Goal: Information Seeking & Learning: Compare options

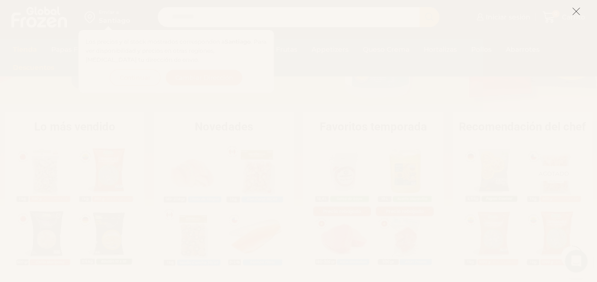
scroll to position [187, 0]
click at [573, 10] on icon at bounding box center [576, 11] width 9 height 9
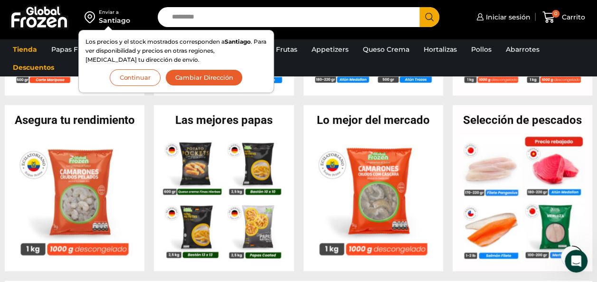
scroll to position [364, 0]
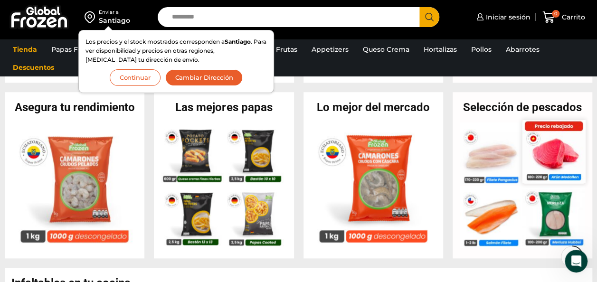
click at [548, 151] on img at bounding box center [553, 151] width 63 height 63
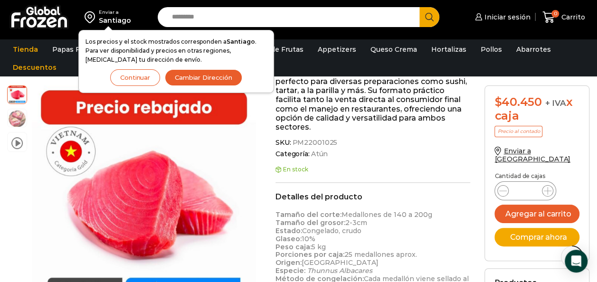
scroll to position [184, 0]
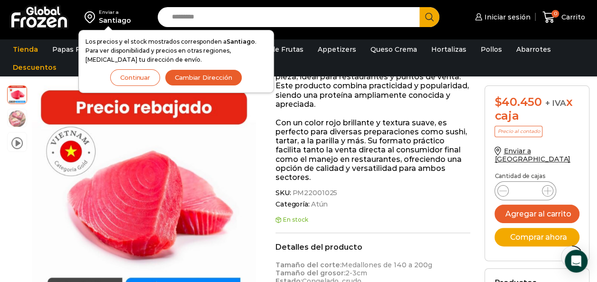
click at [564, 47] on ul "Tienda Papas Fritas Papas Bastón Papas Especiales Camarones Camarones Crudos Pe…" at bounding box center [298, 58] width 585 height 36
click at [186, 74] on button "Cambiar Dirección" at bounding box center [203, 77] width 77 height 17
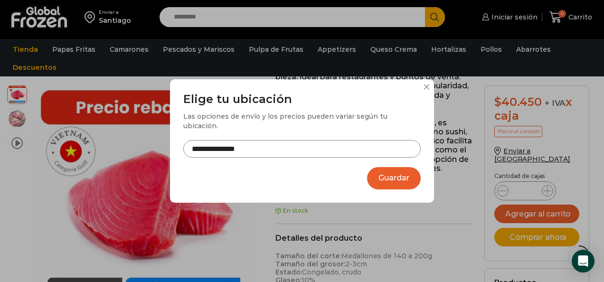
click at [291, 144] on input "**********" at bounding box center [301, 149] width 237 height 18
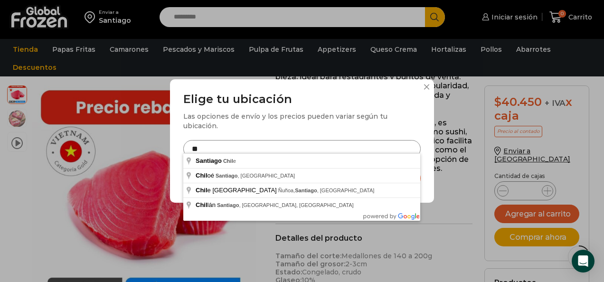
type input "*"
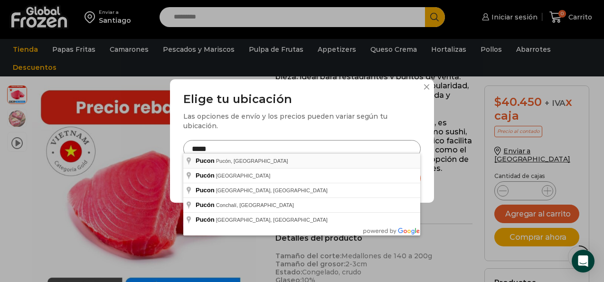
type input "**********"
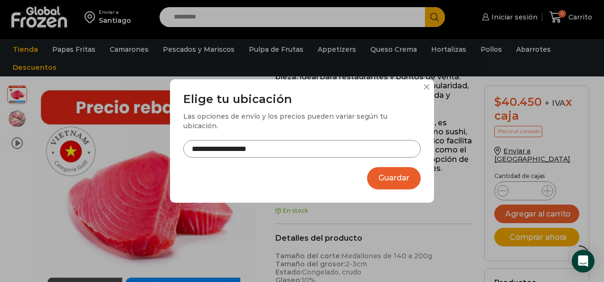
click at [387, 175] on button "Guardar" at bounding box center [394, 178] width 54 height 22
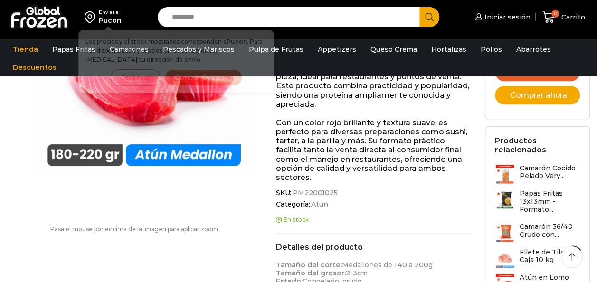
scroll to position [184, 0]
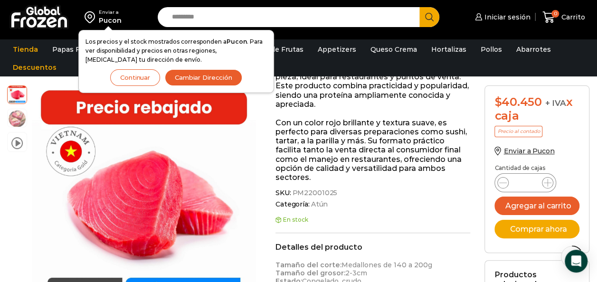
click at [134, 76] on button "Continuar" at bounding box center [135, 77] width 50 height 17
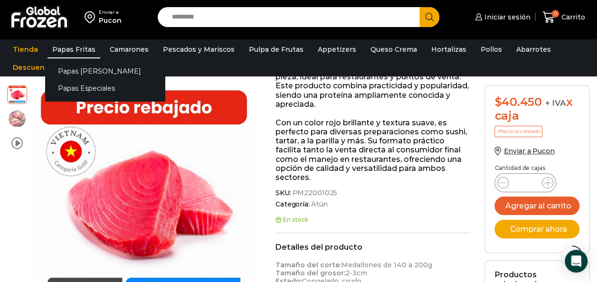
click at [71, 46] on link "Papas Fritas" at bounding box center [73, 49] width 53 height 18
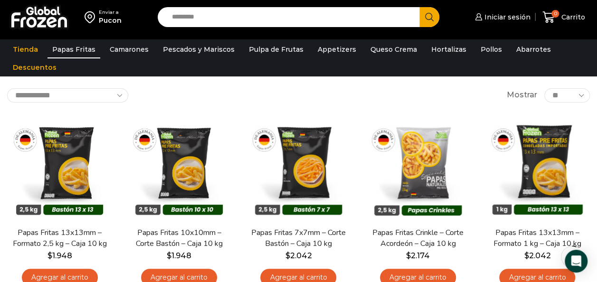
scroll to position [46, 0]
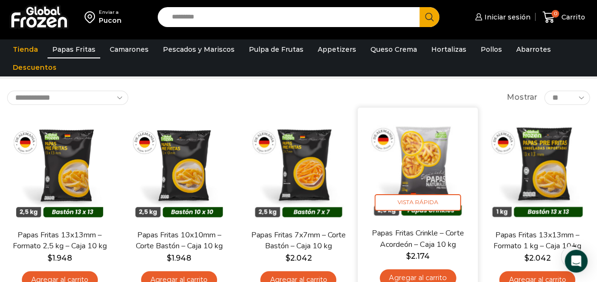
click at [429, 192] on img at bounding box center [418, 167] width 106 height 106
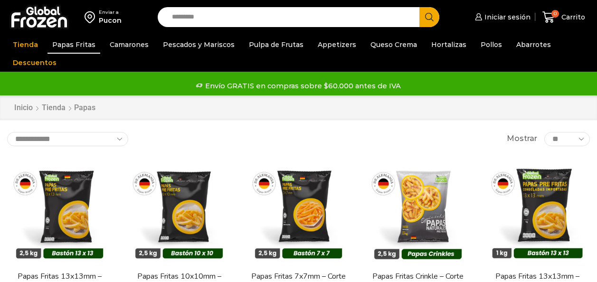
scroll to position [46, 0]
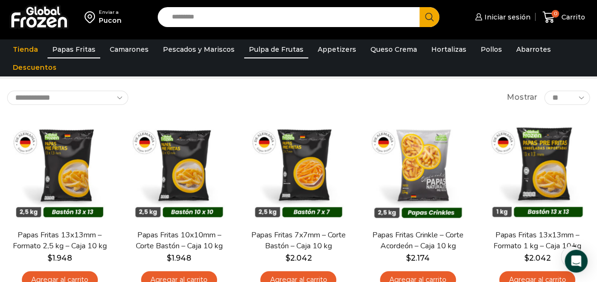
click at [269, 52] on link "Pulpa de Frutas" at bounding box center [276, 49] width 64 height 18
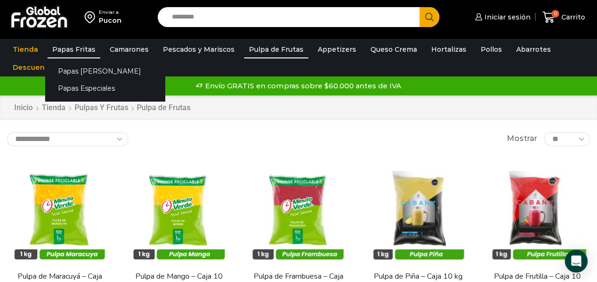
click at [74, 47] on link "Papas Fritas" at bounding box center [73, 49] width 53 height 18
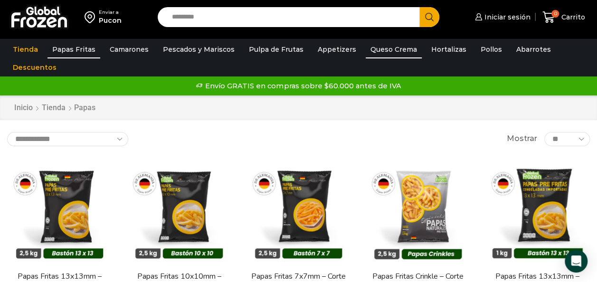
click at [378, 48] on link "Queso Crema" at bounding box center [394, 49] width 56 height 18
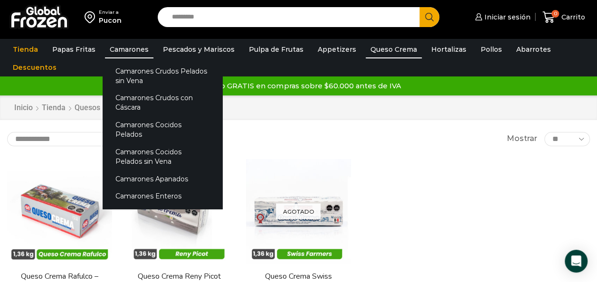
click at [137, 44] on link "Camarones" at bounding box center [129, 49] width 48 height 18
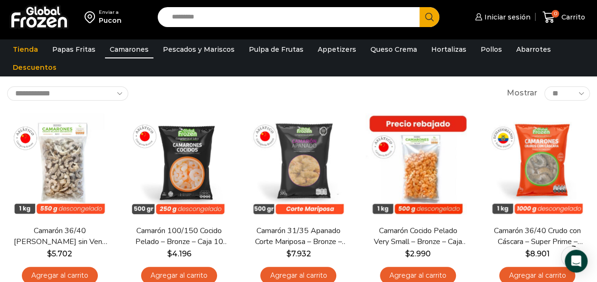
scroll to position [58, 0]
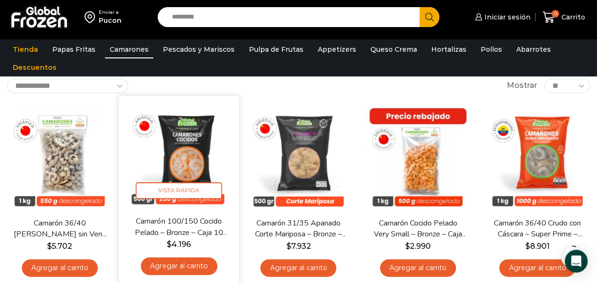
click at [200, 146] on img at bounding box center [179, 156] width 106 height 106
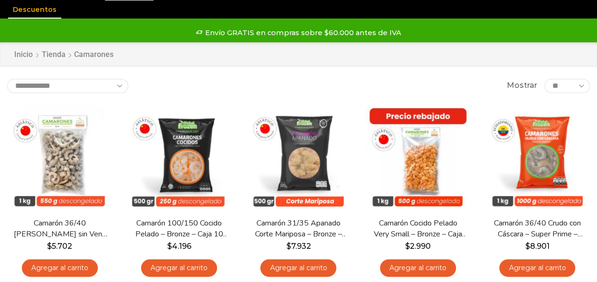
scroll to position [53, 0]
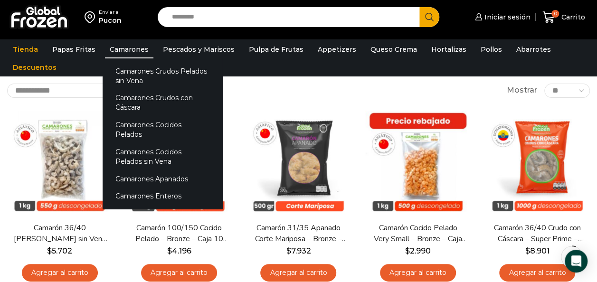
click at [127, 49] on link "Camarones" at bounding box center [129, 49] width 48 height 18
click at [128, 47] on link "Camarones" at bounding box center [129, 49] width 48 height 18
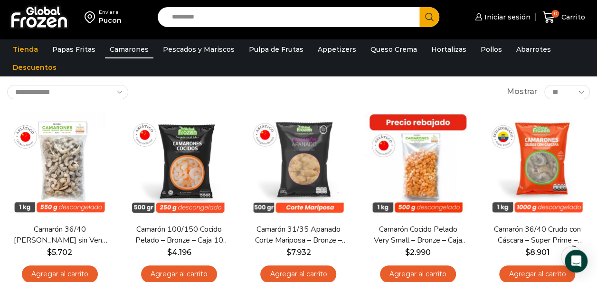
scroll to position [56, 0]
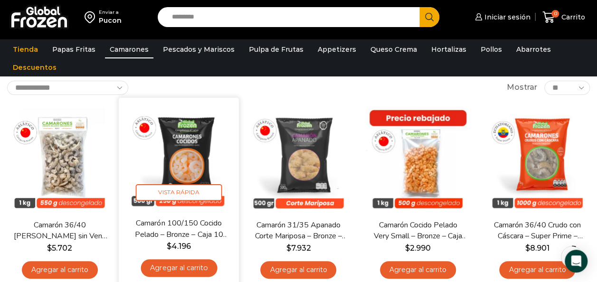
click at [178, 140] on img at bounding box center [179, 157] width 106 height 106
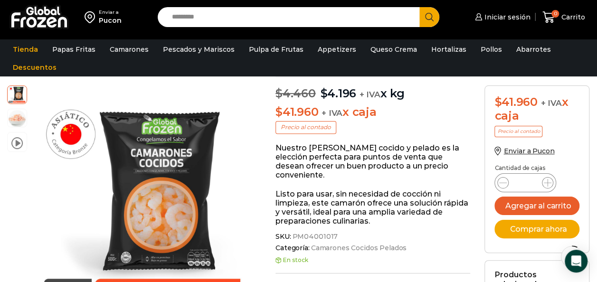
scroll to position [95, 0]
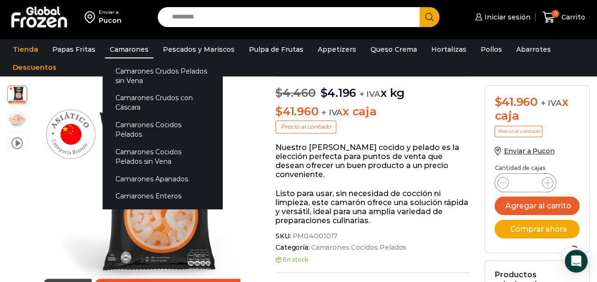
click at [125, 48] on link "Camarones" at bounding box center [129, 49] width 48 height 18
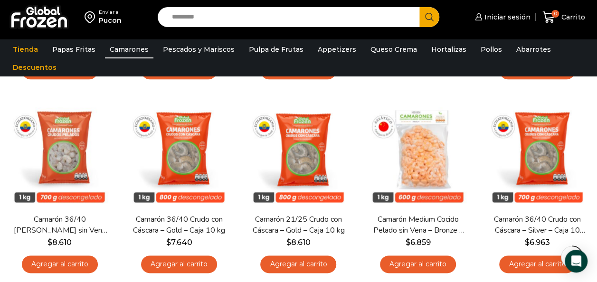
scroll to position [448, 0]
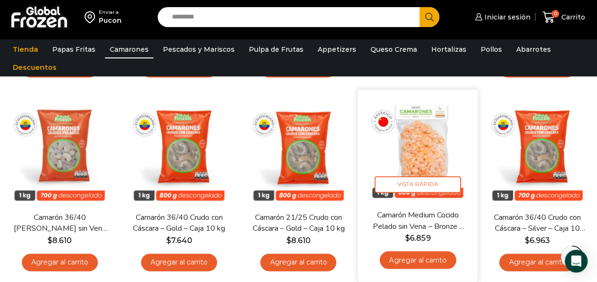
click at [434, 163] on img at bounding box center [418, 150] width 106 height 106
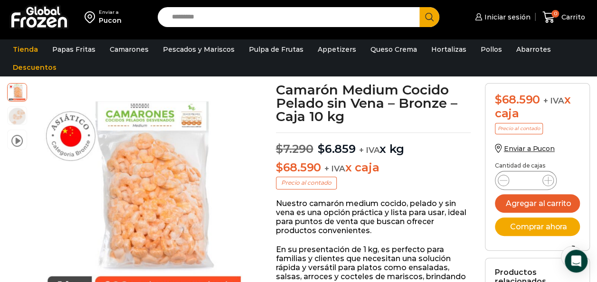
scroll to position [49, 0]
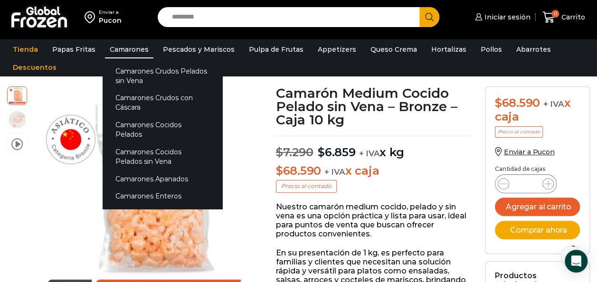
click at [122, 48] on link "Camarones" at bounding box center [129, 49] width 48 height 18
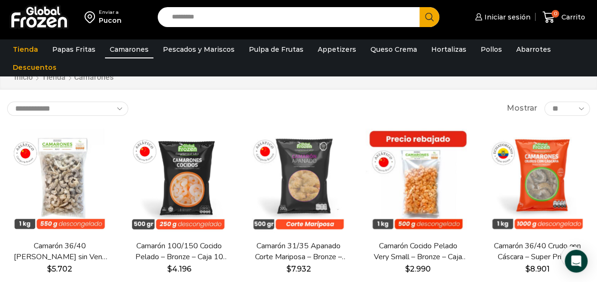
scroll to position [29, 0]
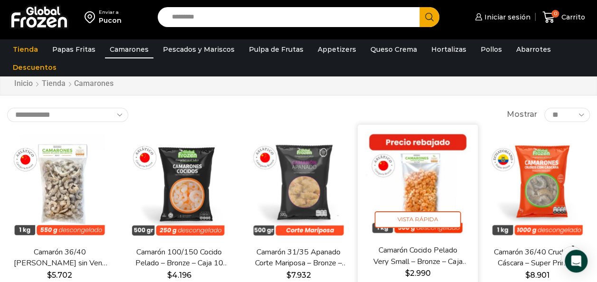
click at [429, 174] on img at bounding box center [418, 184] width 106 height 106
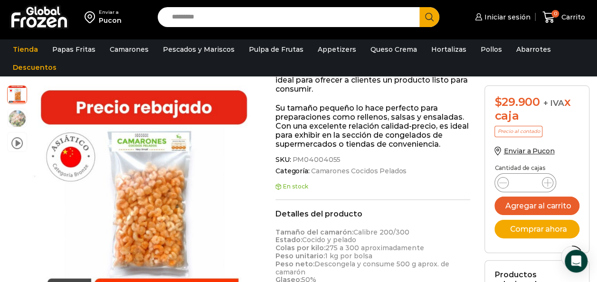
scroll to position [144, 0]
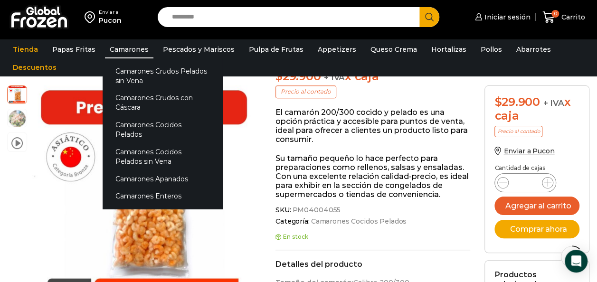
click at [119, 47] on link "Camarones" at bounding box center [129, 49] width 48 height 18
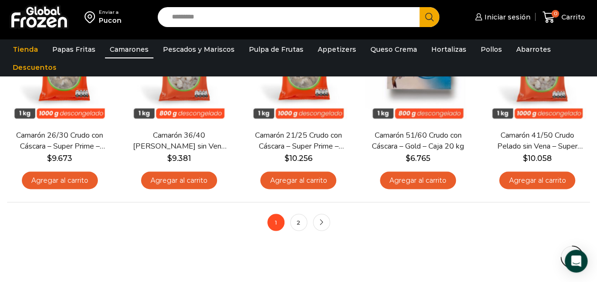
scroll to position [720, 0]
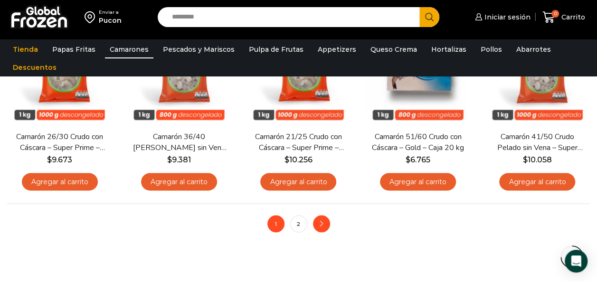
click at [326, 225] on link "next" at bounding box center [321, 223] width 17 height 17
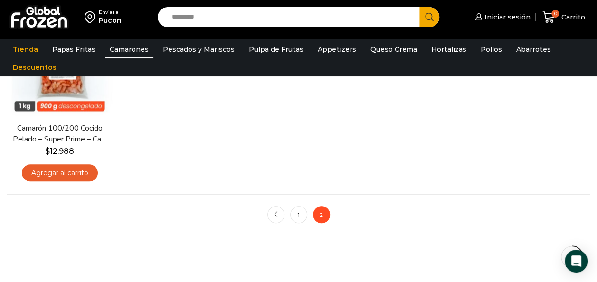
scroll to position [356, 0]
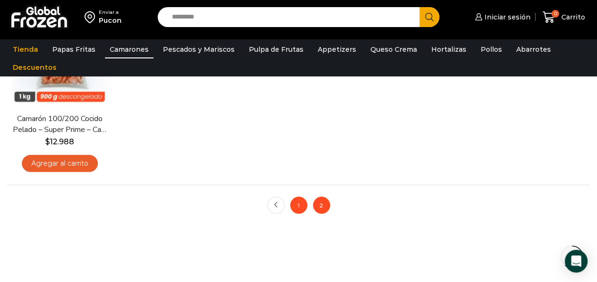
click at [300, 201] on link "1" at bounding box center [298, 205] width 17 height 17
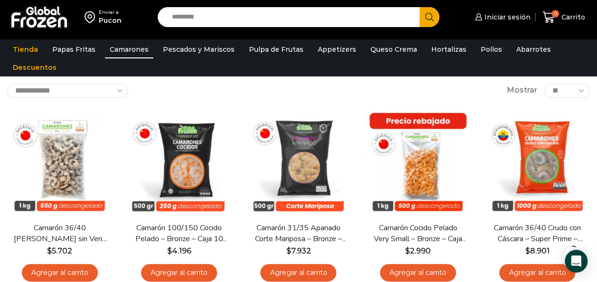
scroll to position [55, 0]
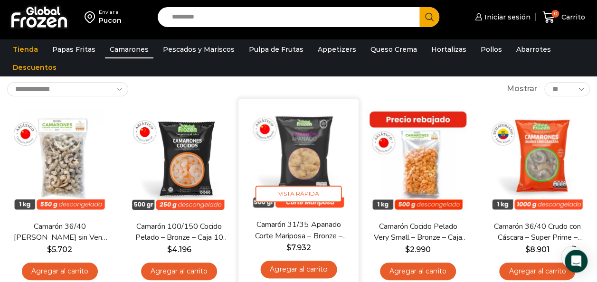
click at [301, 233] on link "Camarón 31/35 Apanado Corte Mariposa – Bronze – Caja 5 kg" at bounding box center [298, 230] width 95 height 22
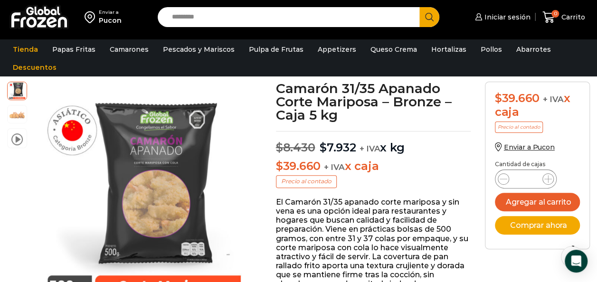
scroll to position [65, 0]
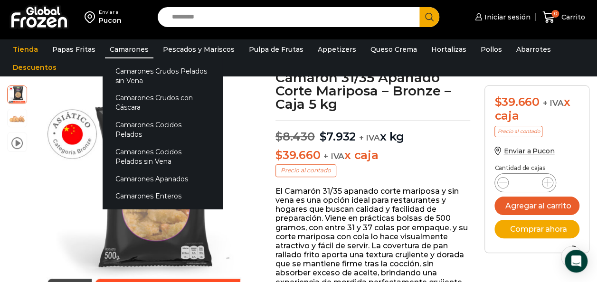
click at [123, 44] on link "Camarones" at bounding box center [129, 49] width 48 height 18
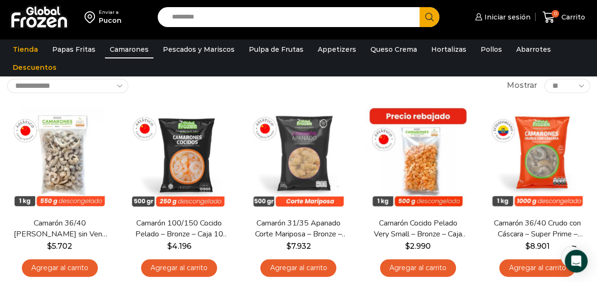
scroll to position [62, 0]
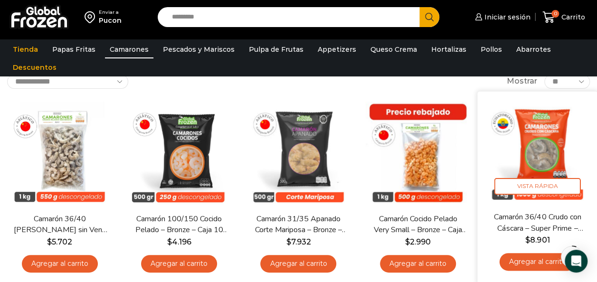
click at [545, 140] on img at bounding box center [537, 151] width 106 height 106
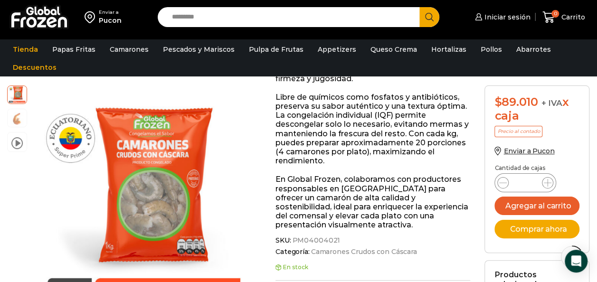
scroll to position [276, 0]
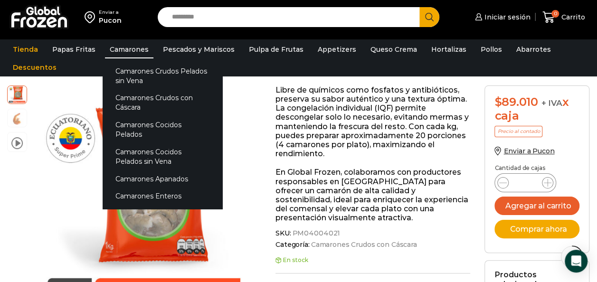
click at [122, 47] on link "Camarones" at bounding box center [129, 49] width 48 height 18
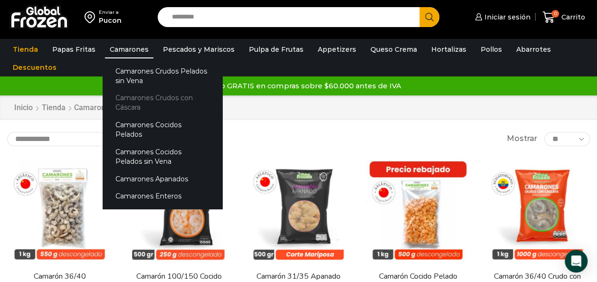
click at [141, 99] on link "Camarones Crudos con Cáscara" at bounding box center [163, 102] width 120 height 27
click at [141, 102] on link "Camarones Crudos con Cáscara" at bounding box center [163, 102] width 120 height 27
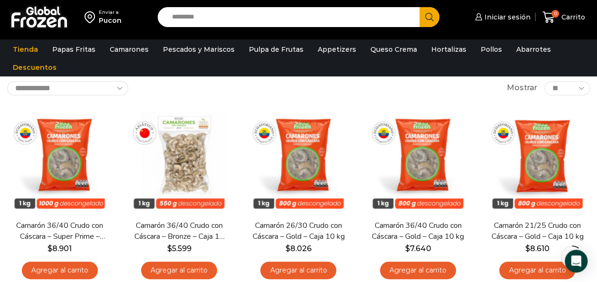
scroll to position [56, 0]
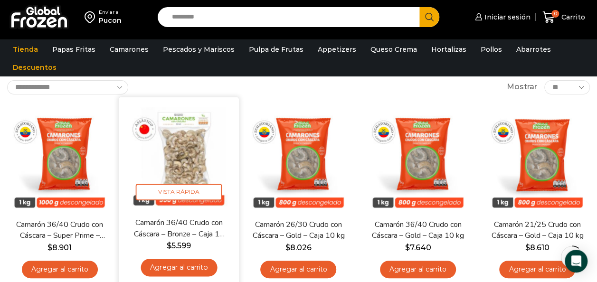
click at [177, 146] on img at bounding box center [179, 157] width 106 height 106
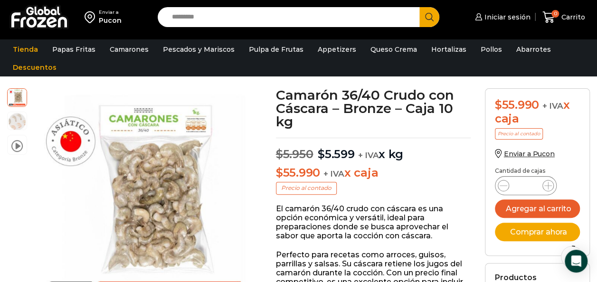
scroll to position [46, 0]
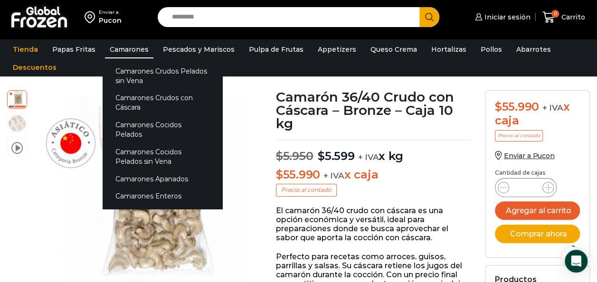
click at [126, 48] on link "Camarones" at bounding box center [129, 49] width 48 height 18
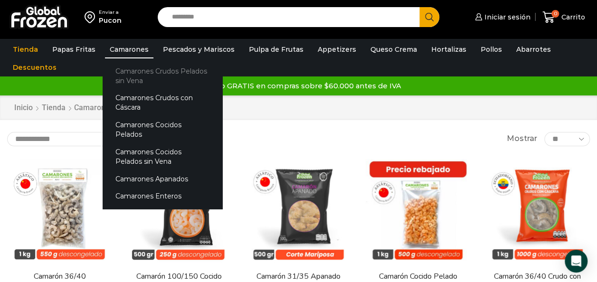
click at [131, 69] on link "Camarones Crudos Pelados sin Vena" at bounding box center [163, 75] width 120 height 27
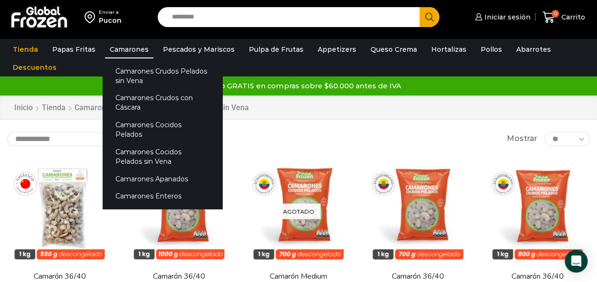
click at [120, 49] on link "Camarones" at bounding box center [129, 49] width 48 height 18
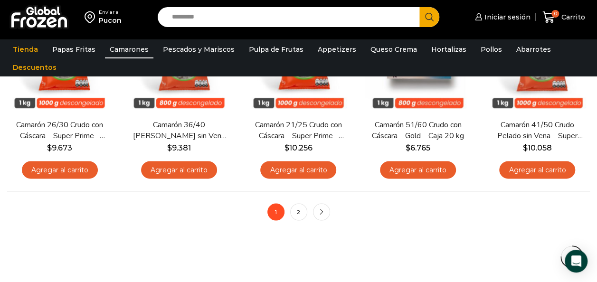
scroll to position [729, 0]
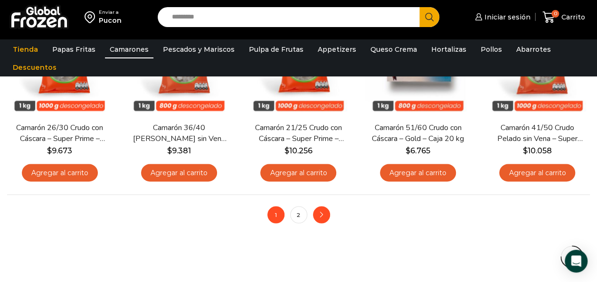
click at [319, 212] on icon "next" at bounding box center [322, 215] width 6 height 6
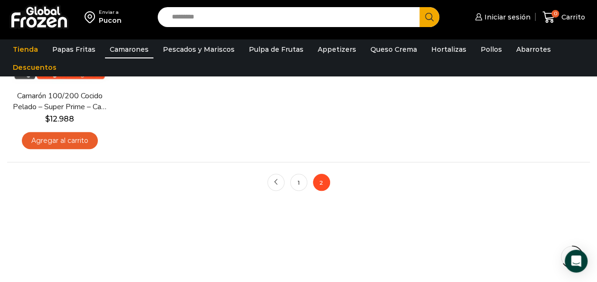
scroll to position [380, 0]
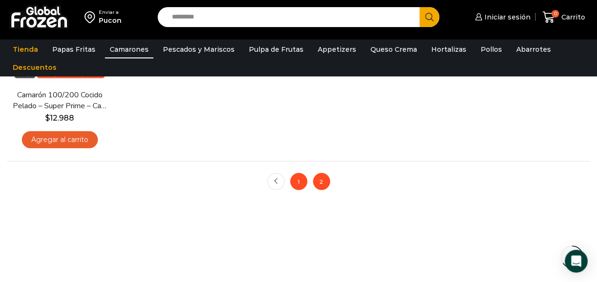
click at [301, 183] on link "1" at bounding box center [298, 181] width 17 height 17
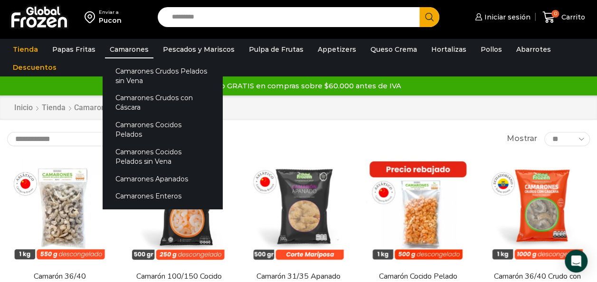
click at [125, 52] on link "Camarones" at bounding box center [129, 49] width 48 height 18
click at [141, 121] on link "Camarones Cocidos Pelados" at bounding box center [163, 129] width 120 height 27
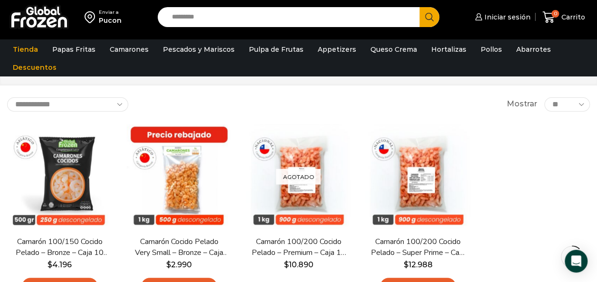
scroll to position [39, 0]
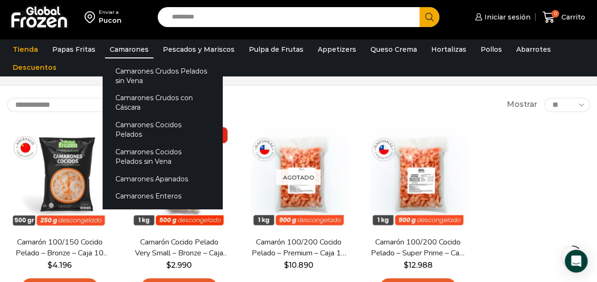
click at [123, 47] on link "Camarones" at bounding box center [129, 49] width 48 height 18
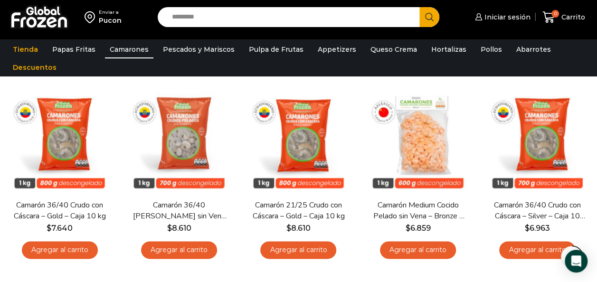
scroll to position [463, 0]
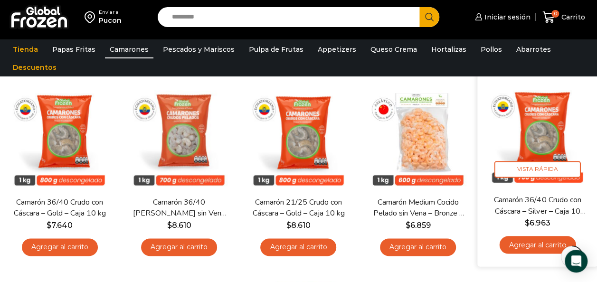
click at [540, 140] on img at bounding box center [537, 135] width 106 height 106
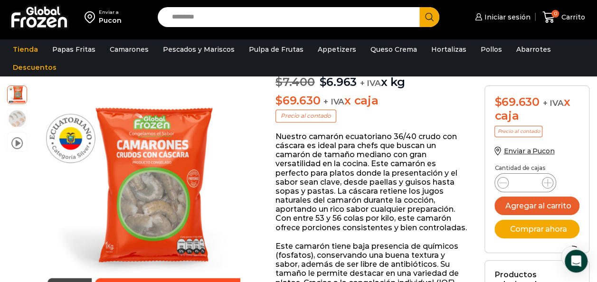
scroll to position [96, 0]
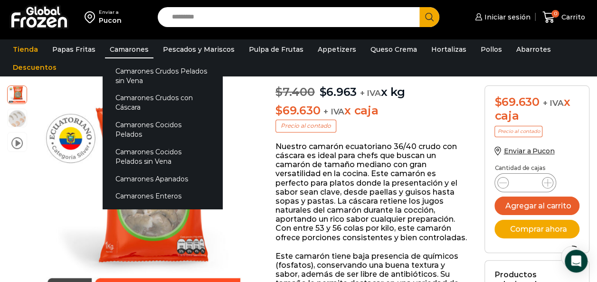
click at [123, 47] on link "Camarones" at bounding box center [129, 49] width 48 height 18
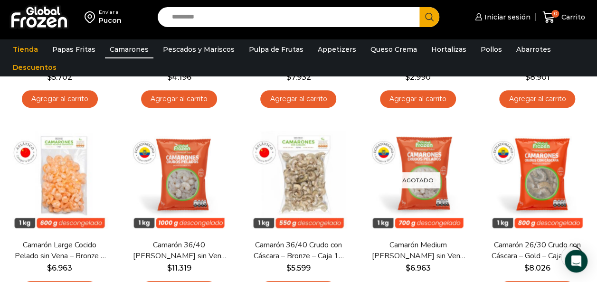
scroll to position [241, 0]
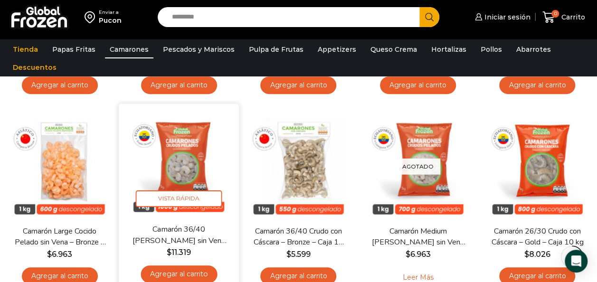
click at [188, 182] on img at bounding box center [179, 164] width 106 height 106
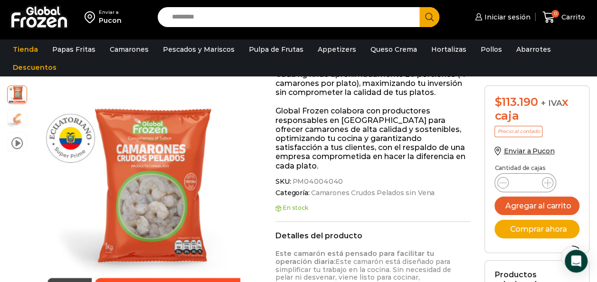
scroll to position [155, 0]
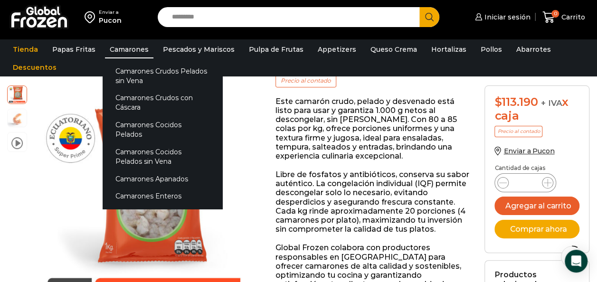
click at [124, 49] on link "Camarones" at bounding box center [129, 49] width 48 height 18
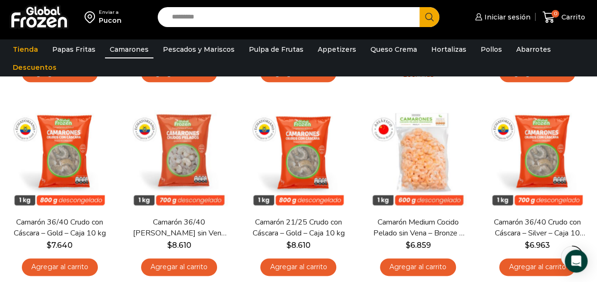
scroll to position [450, 0]
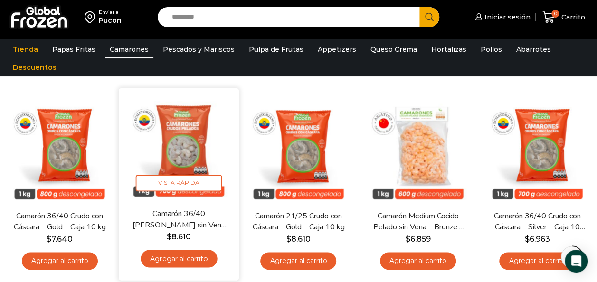
click at [183, 147] on img at bounding box center [179, 148] width 106 height 106
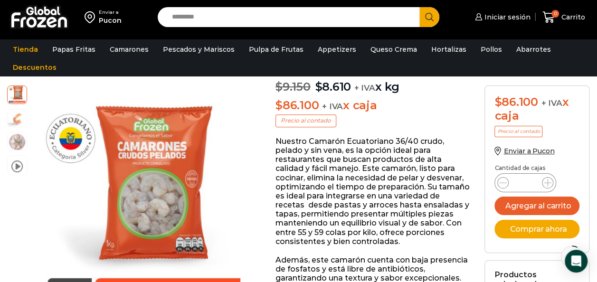
scroll to position [92, 0]
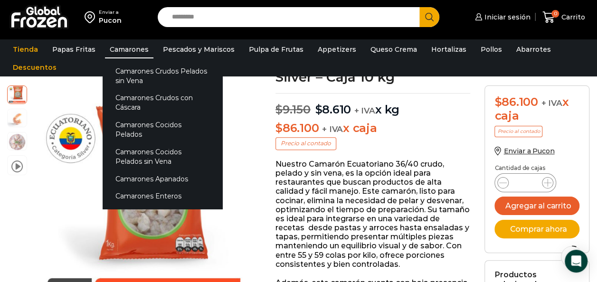
click at [128, 44] on link "Camarones" at bounding box center [129, 49] width 48 height 18
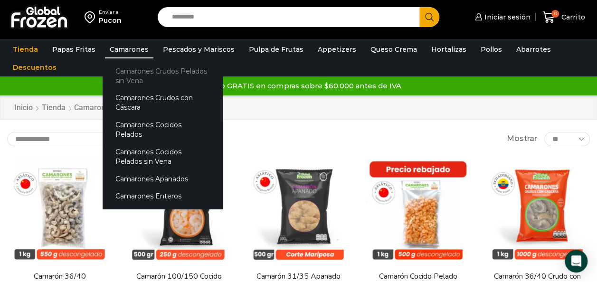
click at [126, 73] on link "Camarones Crudos Pelados sin Vena" at bounding box center [163, 75] width 120 height 27
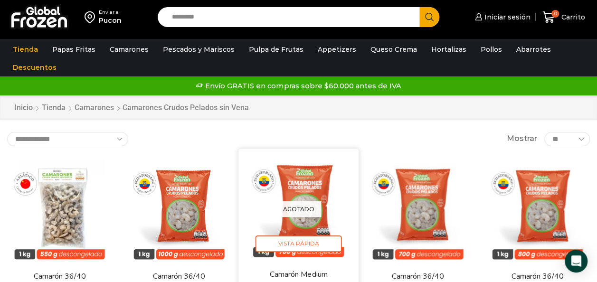
click at [317, 228] on img at bounding box center [298, 209] width 106 height 106
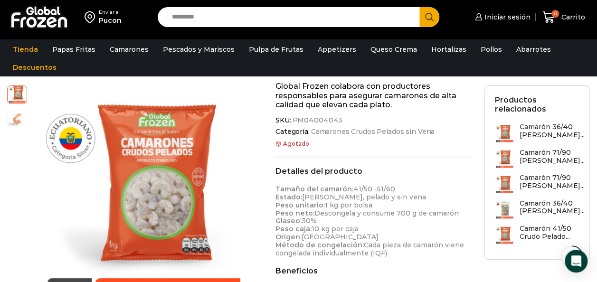
scroll to position [430, 0]
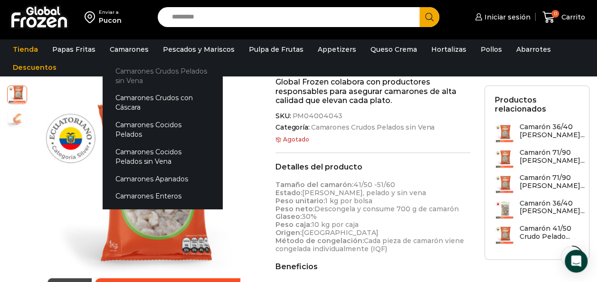
click at [128, 72] on link "Camarones Crudos Pelados sin Vena" at bounding box center [163, 75] width 120 height 27
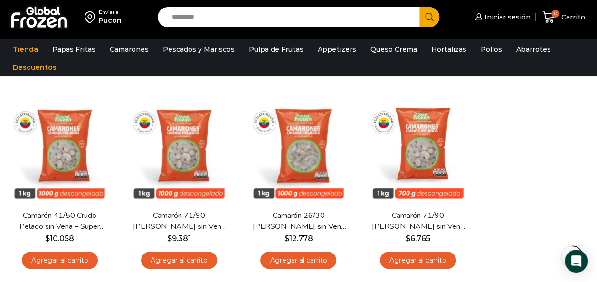
scroll to position [260, 0]
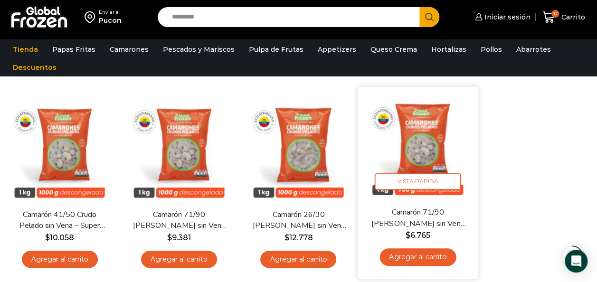
click at [418, 148] on img at bounding box center [418, 147] width 106 height 106
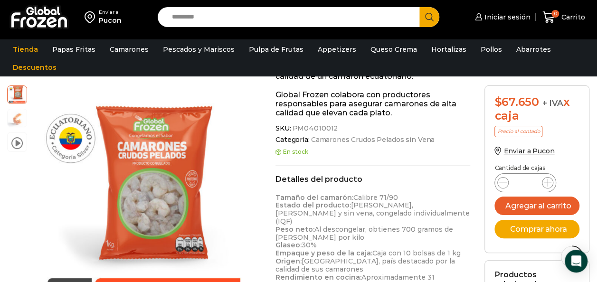
scroll to position [433, 0]
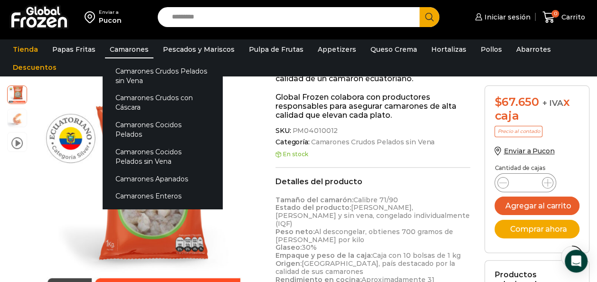
click at [128, 51] on link "Camarones" at bounding box center [129, 49] width 48 height 18
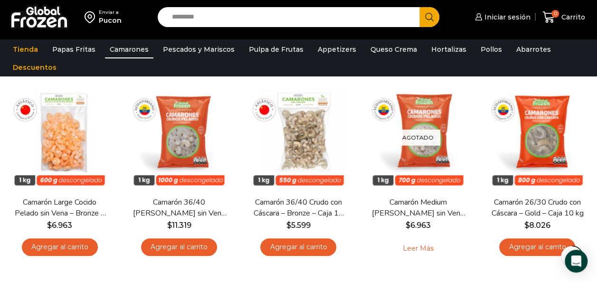
scroll to position [276, 0]
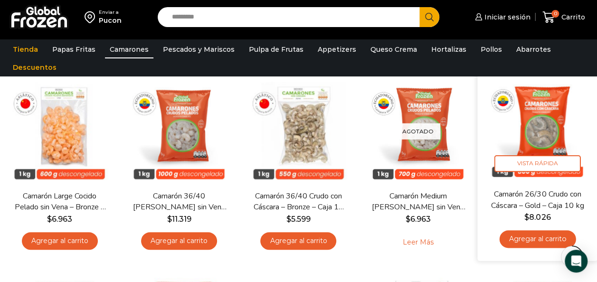
click at [539, 120] on img at bounding box center [537, 128] width 106 height 106
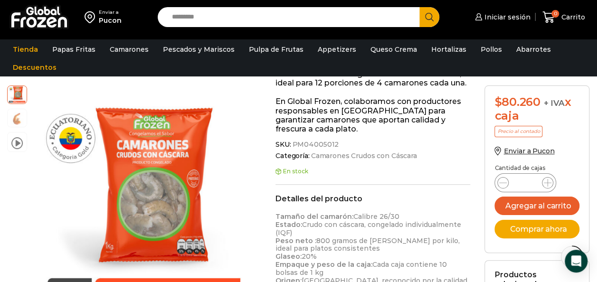
scroll to position [316, 0]
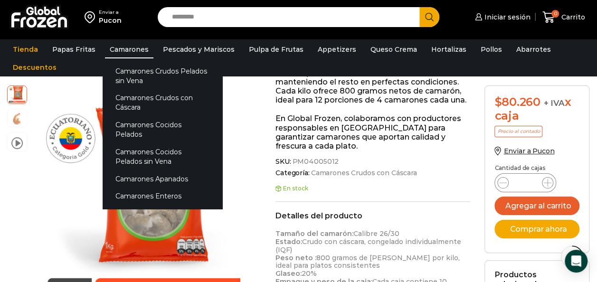
click at [130, 48] on link "Camarones" at bounding box center [129, 49] width 48 height 18
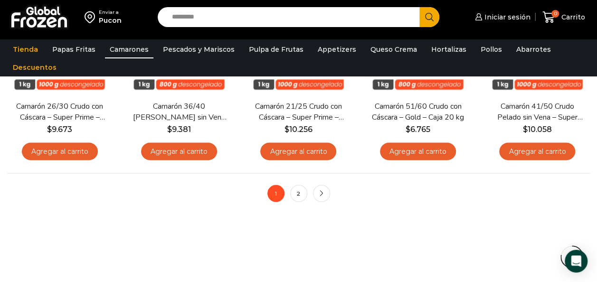
scroll to position [751, 0]
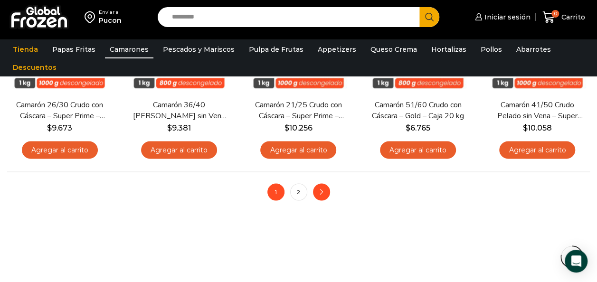
click at [321, 192] on icon "next" at bounding box center [322, 192] width 6 height 6
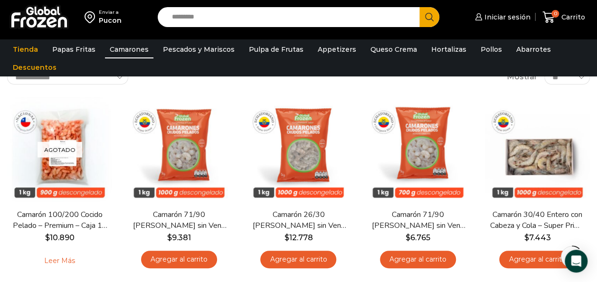
scroll to position [67, 0]
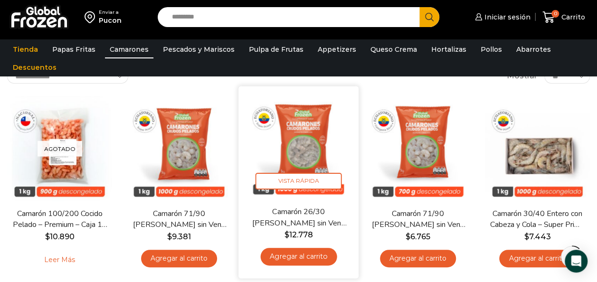
click at [295, 139] on img at bounding box center [298, 146] width 106 height 106
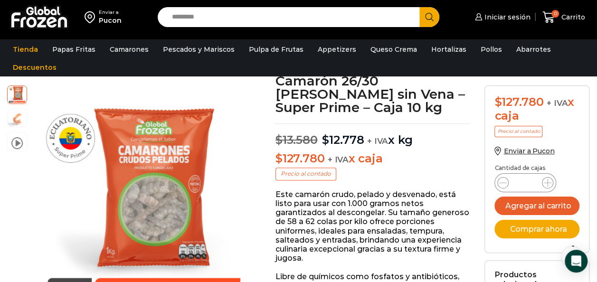
scroll to position [35, 0]
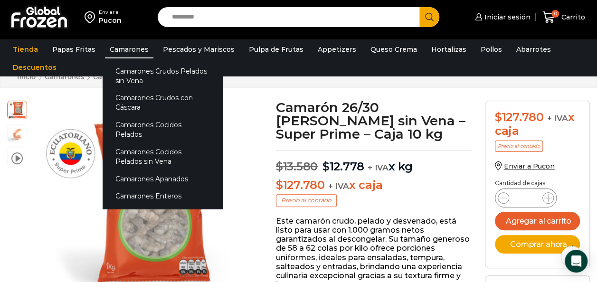
click at [122, 44] on link "Camarones" at bounding box center [129, 49] width 48 height 18
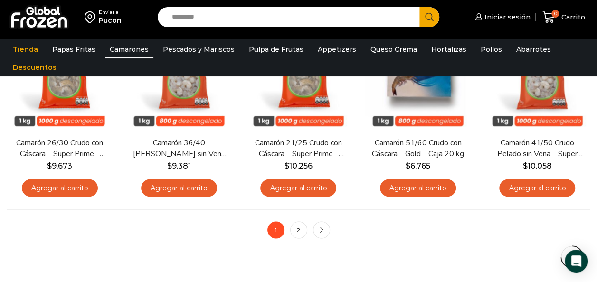
scroll to position [715, 0]
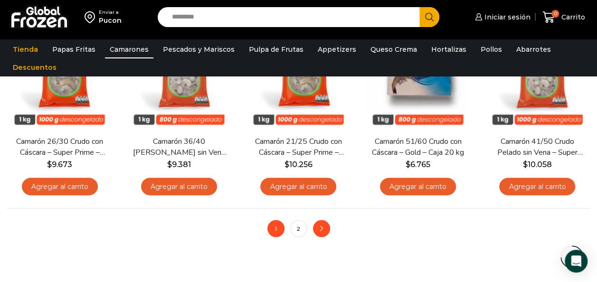
click at [321, 228] on icon "next" at bounding box center [322, 228] width 6 height 6
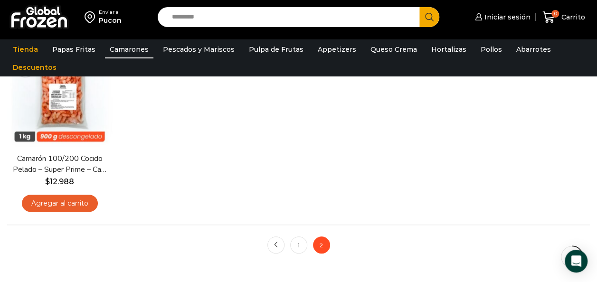
scroll to position [319, 0]
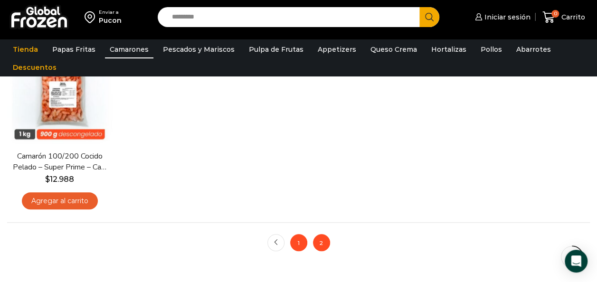
click at [299, 241] on link "1" at bounding box center [298, 242] width 17 height 17
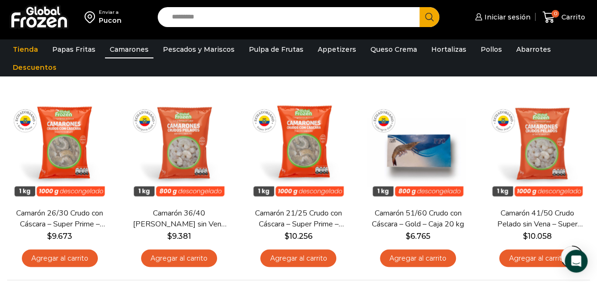
scroll to position [645, 0]
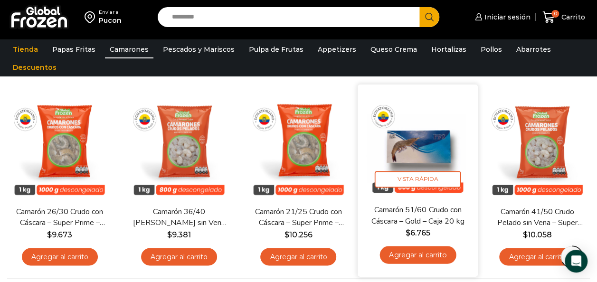
click at [430, 205] on link "Camarón 51/60 Crudo con Cáscara – Gold – Caja 20 kg" at bounding box center [417, 215] width 95 height 22
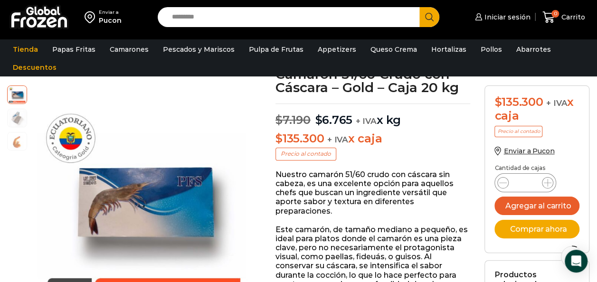
scroll to position [50, 0]
